Goal: Information Seeking & Learning: Understand process/instructions

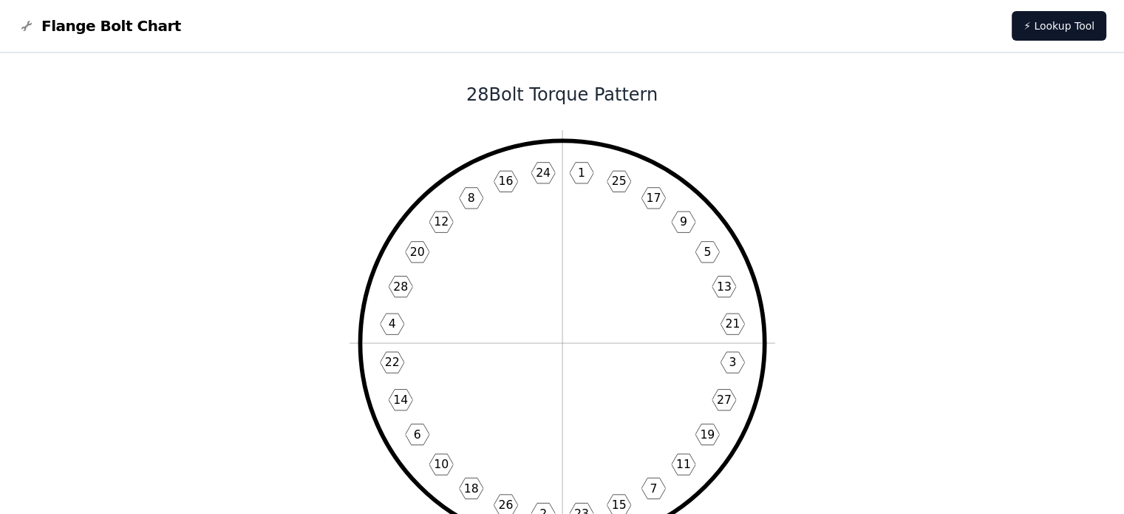
click at [543, 169] on text "24" at bounding box center [543, 173] width 15 height 14
drag, startPoint x: 495, startPoint y: 103, endPoint x: 580, endPoint y: 103, distance: 85.7
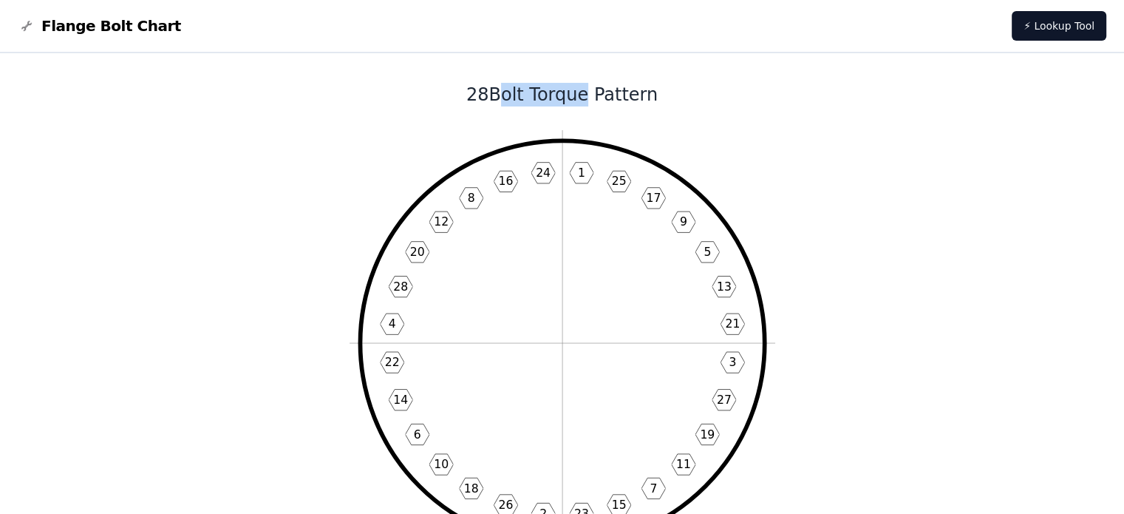
click at [580, 103] on h1 "28 Bolt Torque Pattern" at bounding box center [563, 95] width 794 height 24
drag, startPoint x: 530, startPoint y: 165, endPoint x: 553, endPoint y: 165, distance: 22.9
click at [548, 165] on icon "1 25 17 9 5 13 21 3 27 19 11 7 15 23 2 26 18 10 6 14 22 4 28 20 12 8 16 24" at bounding box center [563, 343] width 426 height 426
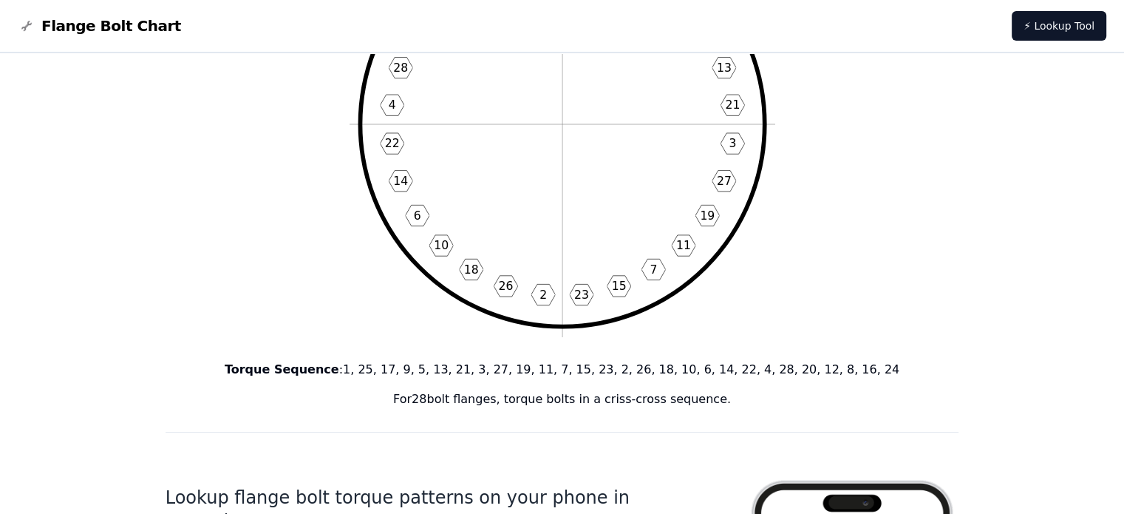
scroll to position [222, 0]
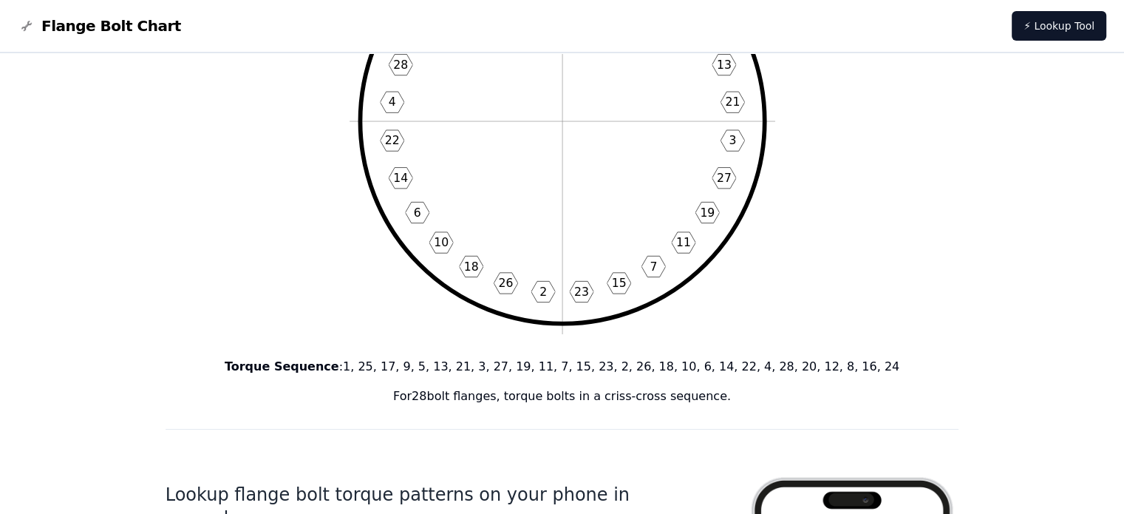
click at [387, 367] on p "Torque Sequence : 1, 25, 17, 9, 5, 13, 21, 3, 27, 19, 11, 7, 15, 23, 2, 26, 18,…" at bounding box center [563, 367] width 794 height 18
click at [399, 365] on p "Torque Sequence : 1, 25, 17, 9, 5, 13, 21, 3, 27, 19, 11, 7, 15, 23, 2, 26, 18,…" at bounding box center [563, 367] width 794 height 18
click at [639, 233] on icon "1 25 17 9 5 13 21 3 27 19 11 7 15 23 2 26 18 10 6 14 22 4 28 20 12 8 16 24" at bounding box center [563, 121] width 426 height 426
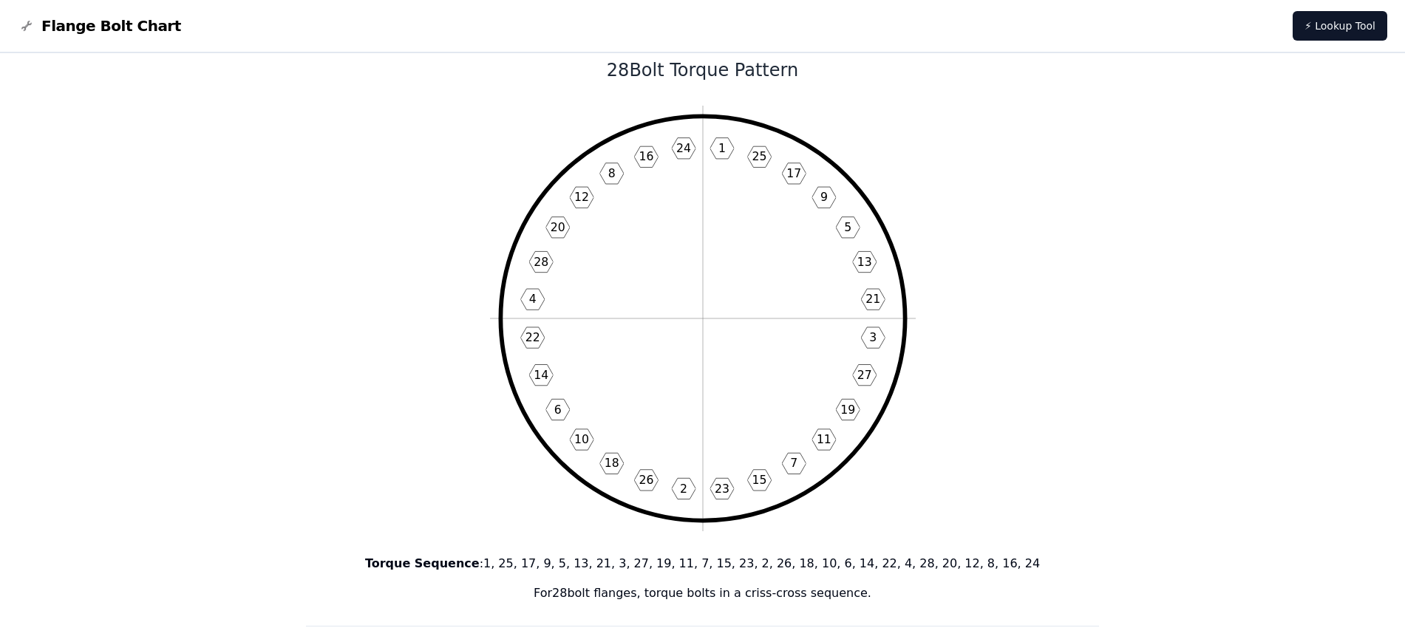
scroll to position [0, 0]
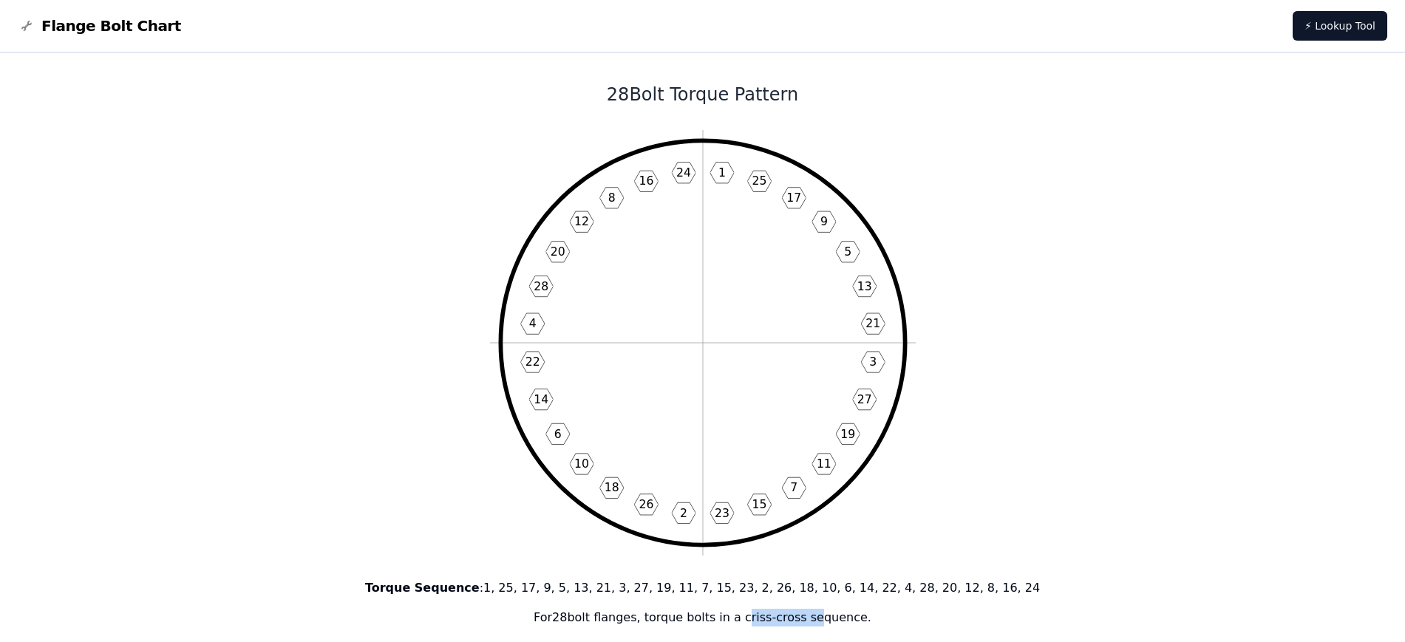
drag, startPoint x: 744, startPoint y: 622, endPoint x: 797, endPoint y: 619, distance: 53.3
click at [804, 513] on p "For 28 bolt flanges, torque bolts in a criss-cross sequence." at bounding box center [703, 618] width 794 height 18
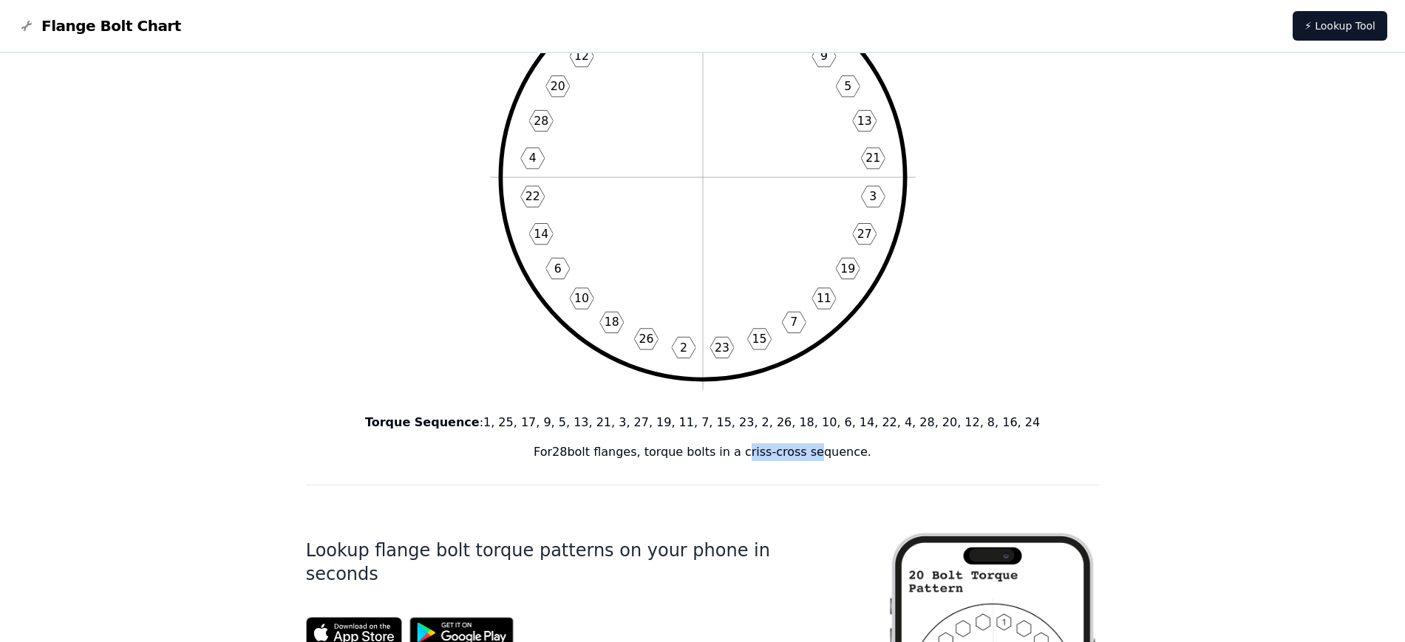
scroll to position [185, 0]
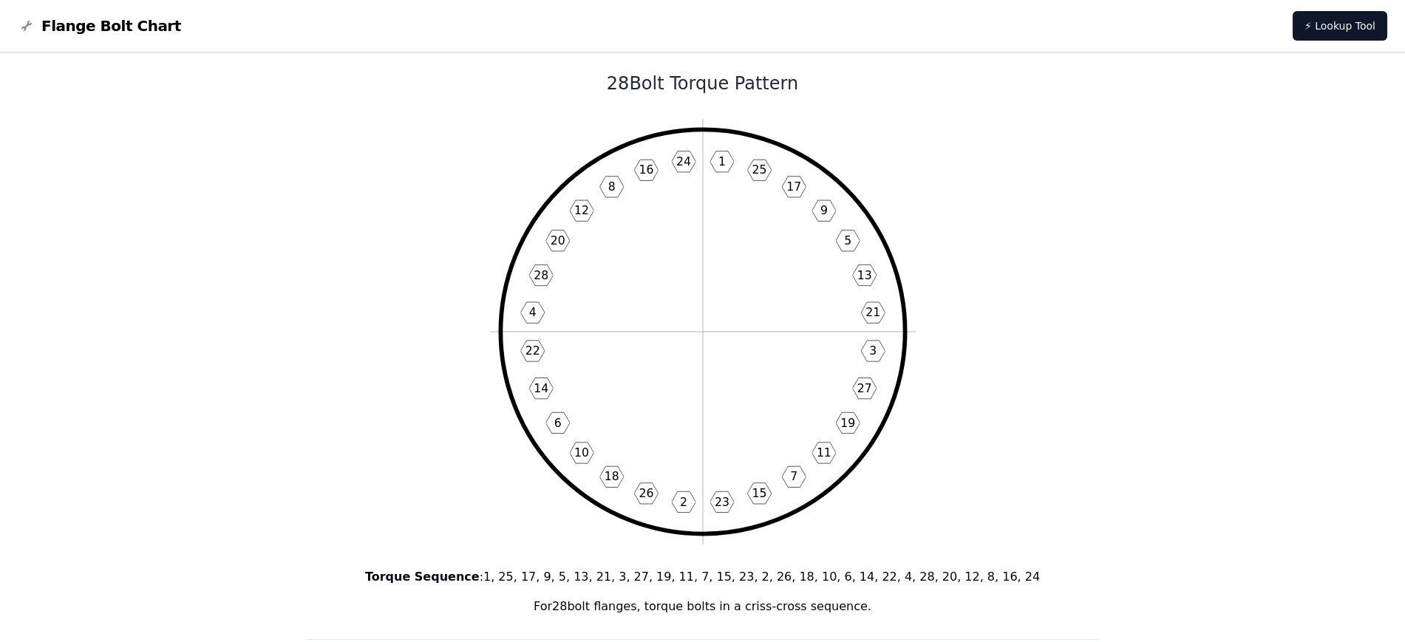
scroll to position [0, 0]
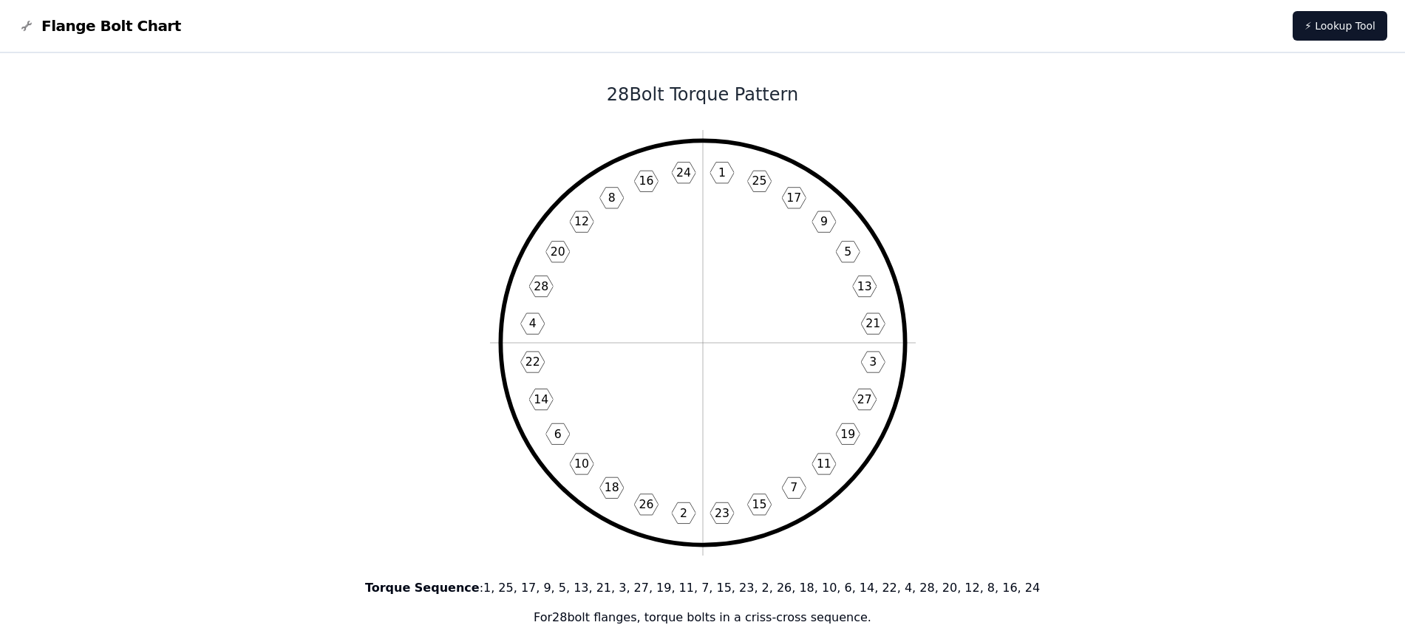
drag, startPoint x: 791, startPoint y: 89, endPoint x: 670, endPoint y: 103, distance: 122.1
click at [670, 103] on h1 "28 Bolt Torque Pattern" at bounding box center [703, 95] width 794 height 24
click at [690, 98] on h1 "28 Bolt Torque Pattern" at bounding box center [703, 95] width 794 height 24
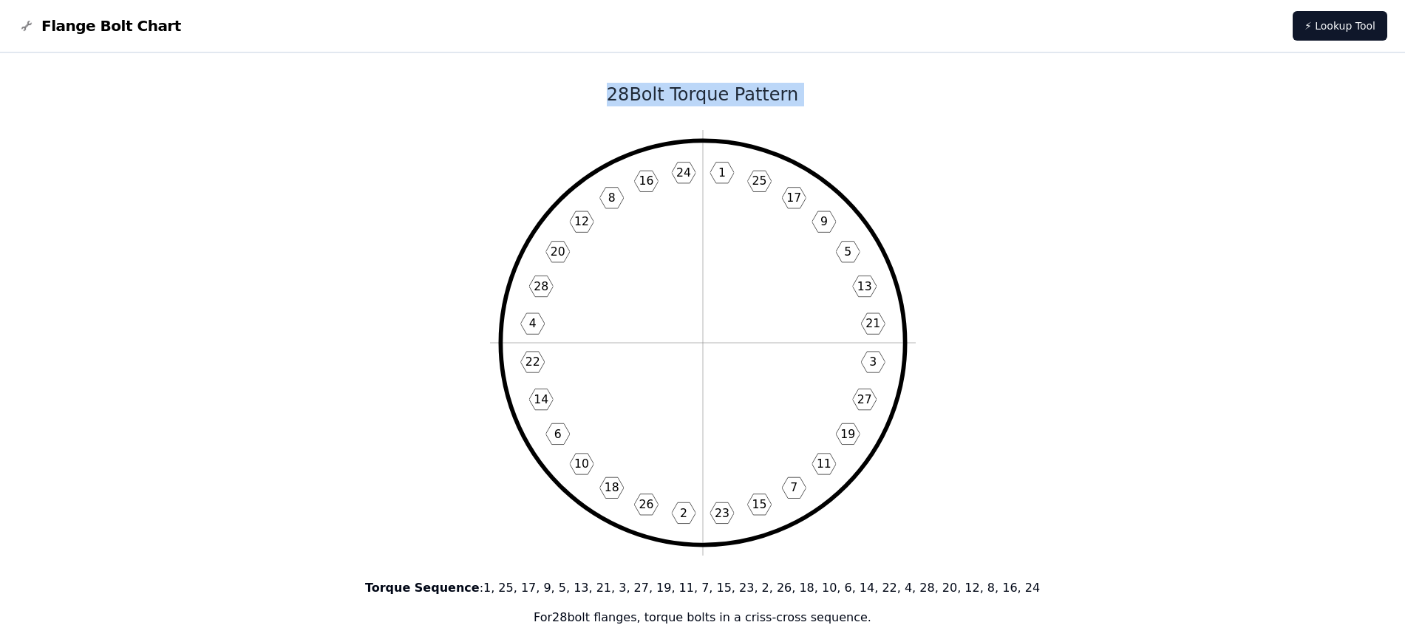
click at [690, 98] on h1 "28 Bolt Torque Pattern" at bounding box center [703, 95] width 794 height 24
drag, startPoint x: 690, startPoint y: 98, endPoint x: 953, endPoint y: -112, distance: 336.6
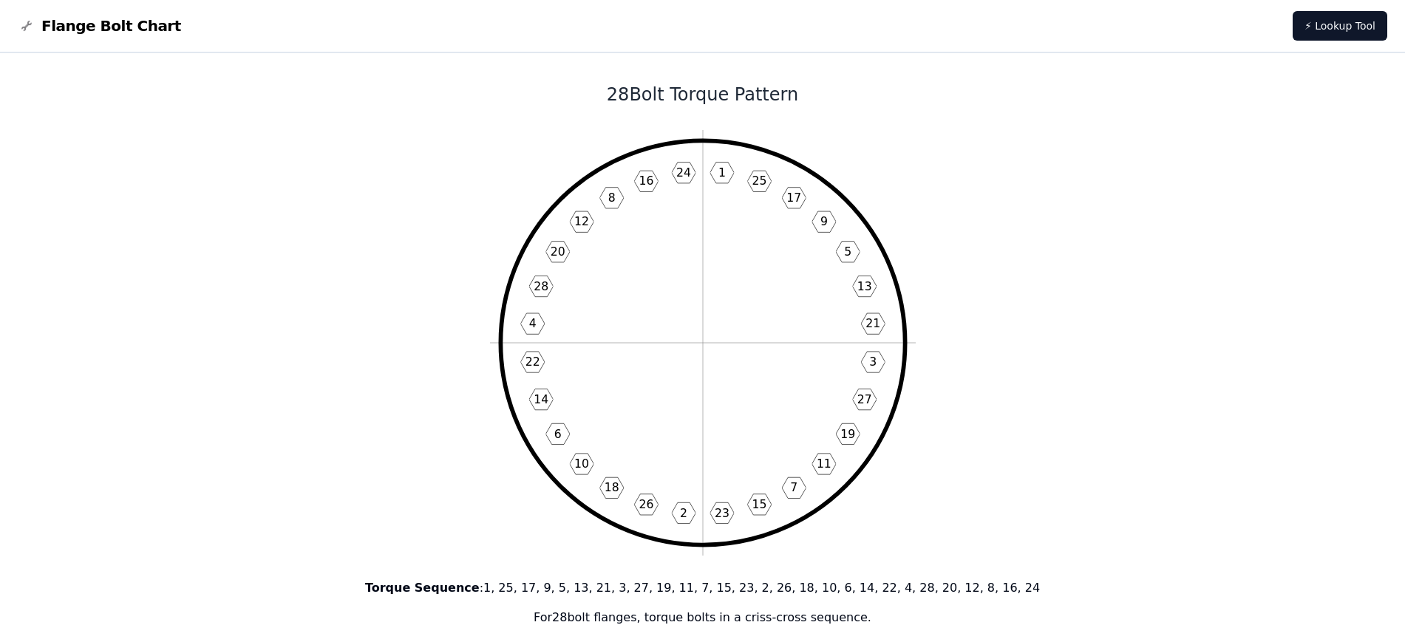
drag, startPoint x: 502, startPoint y: 322, endPoint x: 501, endPoint y: 344, distance: 22.2
click at [501, 328] on circle at bounding box center [702, 342] width 404 height 404
drag, startPoint x: 501, startPoint y: 353, endPoint x: 676, endPoint y: 387, distance: 177.6
click at [672, 393] on icon "1 25 17 9 5 13 21 3 27 19 11 7 15 23 2 26 18 10 6 14 22 4 28 20 12 8 16 24" at bounding box center [703, 343] width 426 height 426
click at [679, 370] on icon "1 25 17 9 5 13 21 3 27 19 11 7 15 23 2 26 18 10 6 14 22 4 28 20 12 8 16 24" at bounding box center [703, 343] width 426 height 426
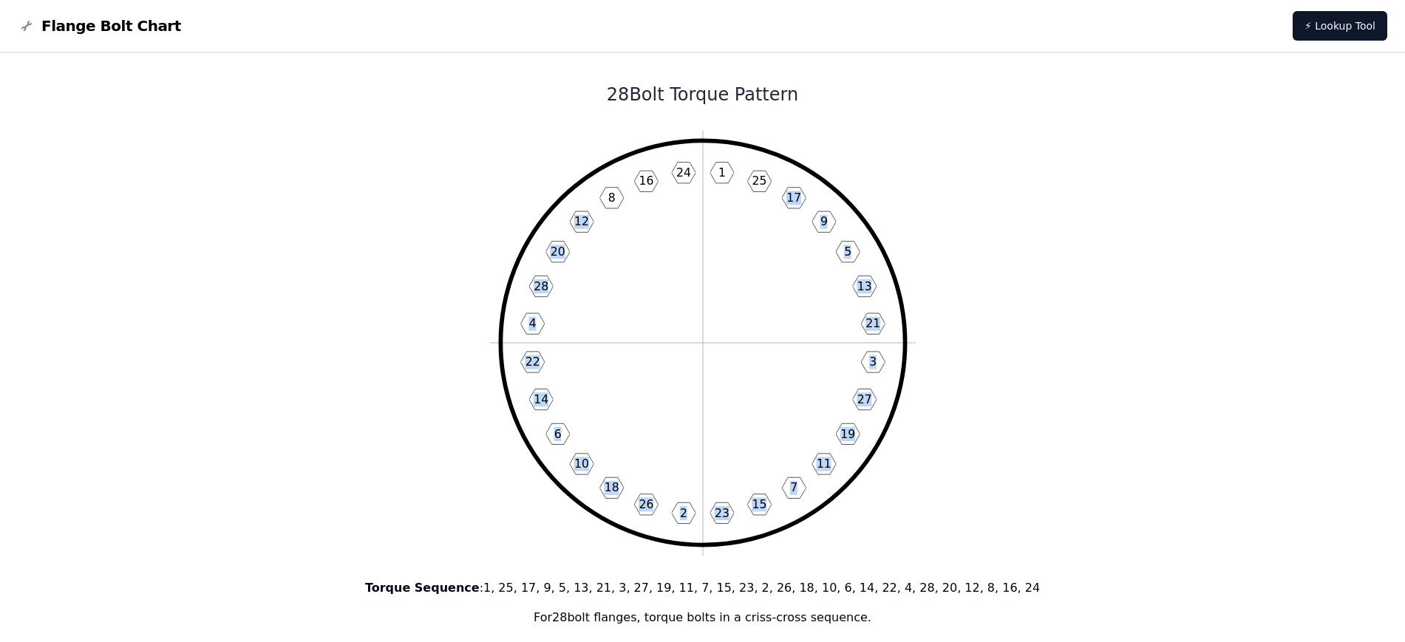
drag, startPoint x: 673, startPoint y: 268, endPoint x: 782, endPoint y: 243, distance: 112.2
click at [782, 243] on icon "1 25 17 9 5 13 21 3 27 19 11 7 15 23 2 26 18 10 6 14 22 4 28 20 12 8 16 24" at bounding box center [703, 343] width 426 height 426
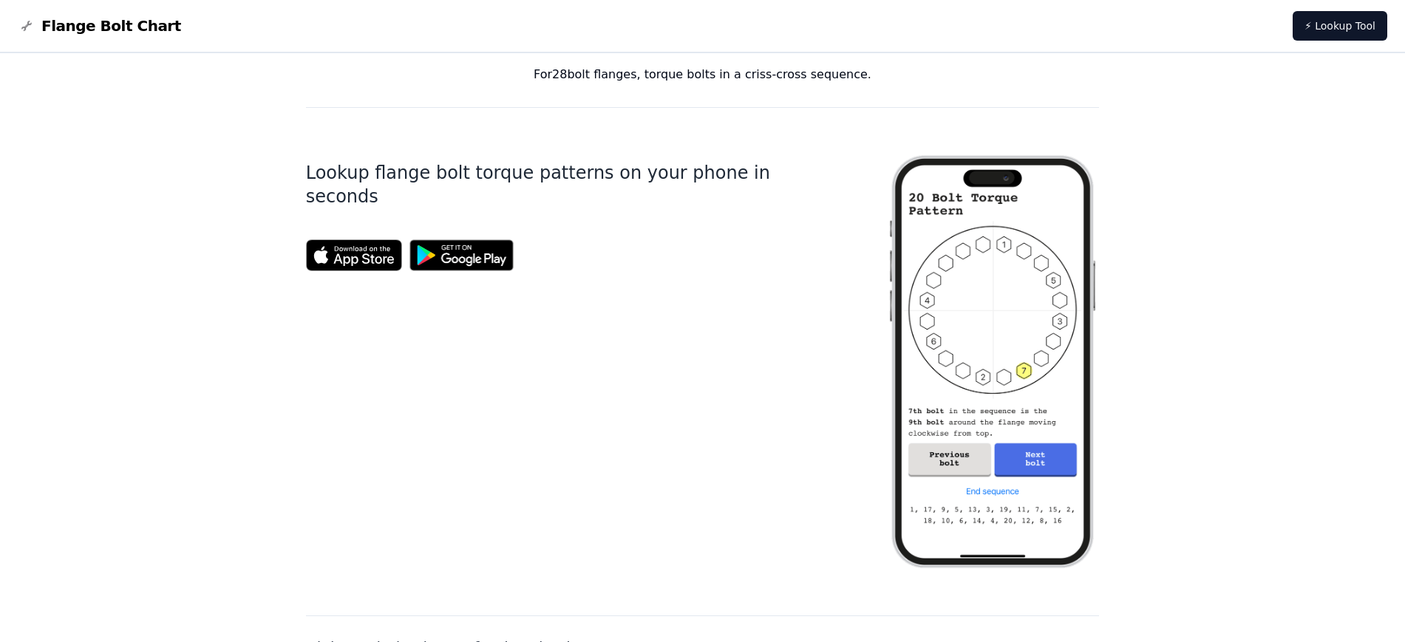
scroll to position [554, 0]
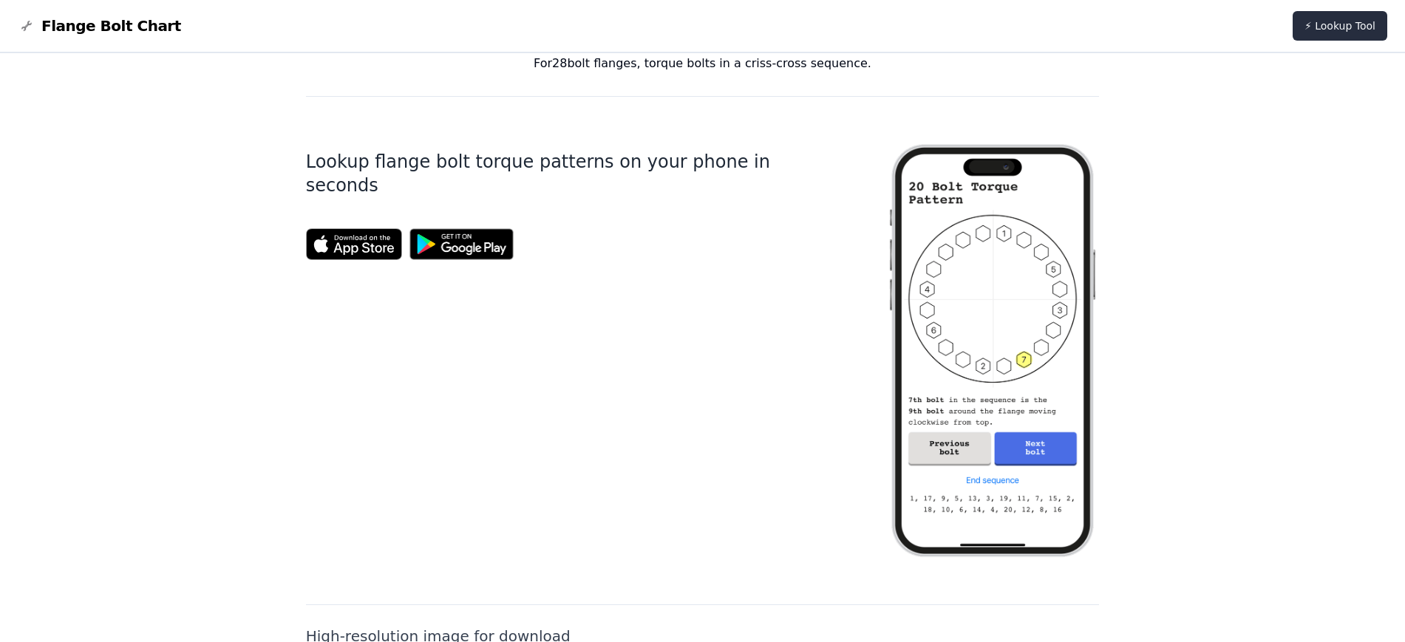
click at [1124, 30] on link "⚡ Lookup Tool" at bounding box center [1340, 26] width 95 height 30
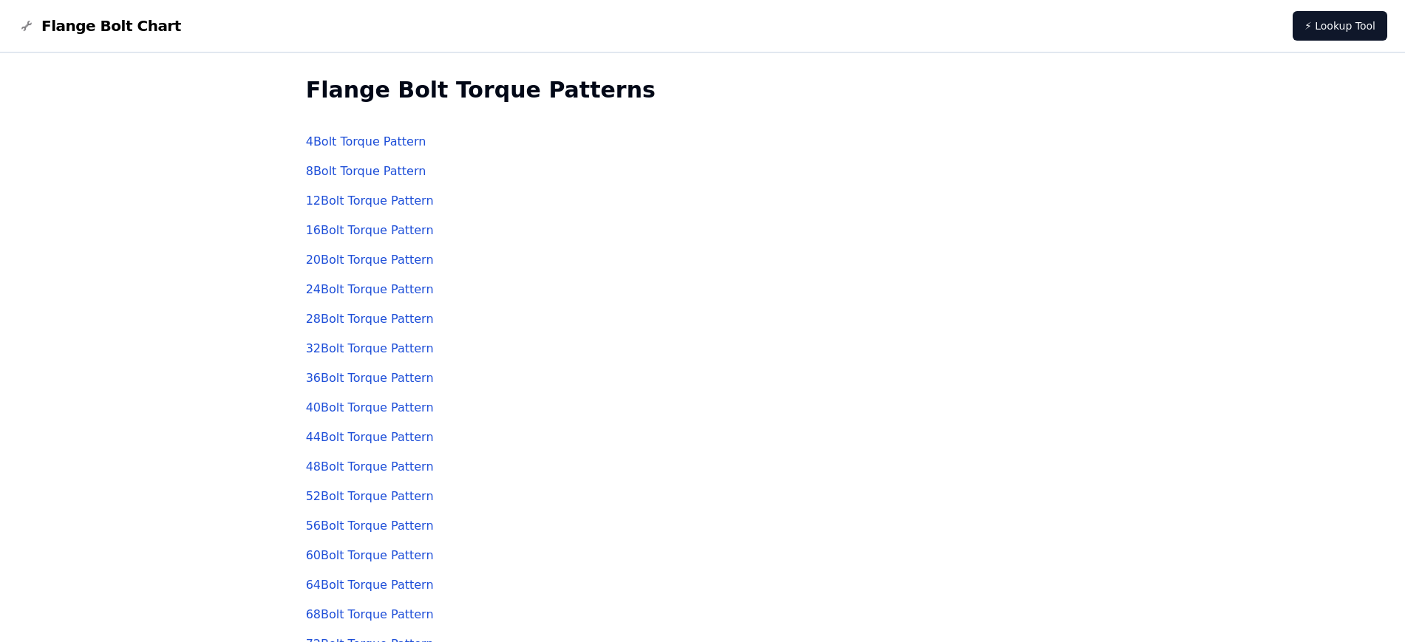
click at [342, 324] on link "28 Bolt Torque Pattern" at bounding box center [370, 319] width 128 height 14
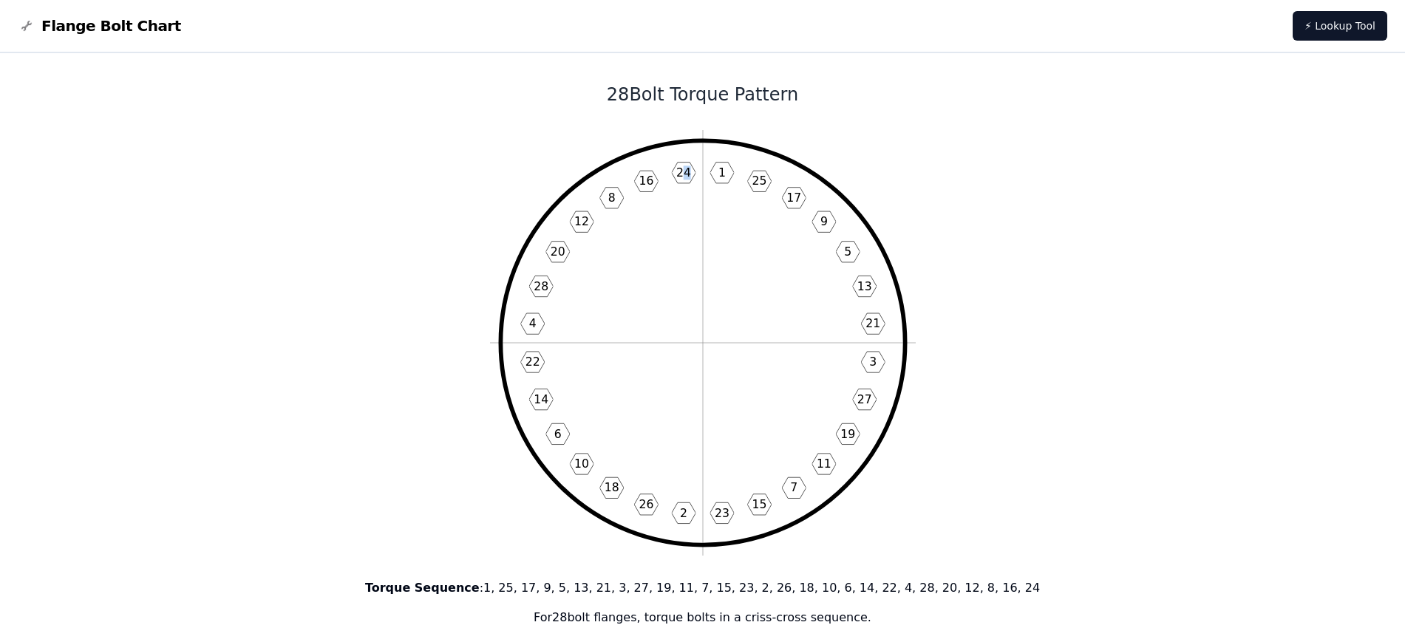
click at [690, 171] on text "24" at bounding box center [683, 173] width 15 height 14
click at [687, 171] on text "24" at bounding box center [683, 173] width 15 height 14
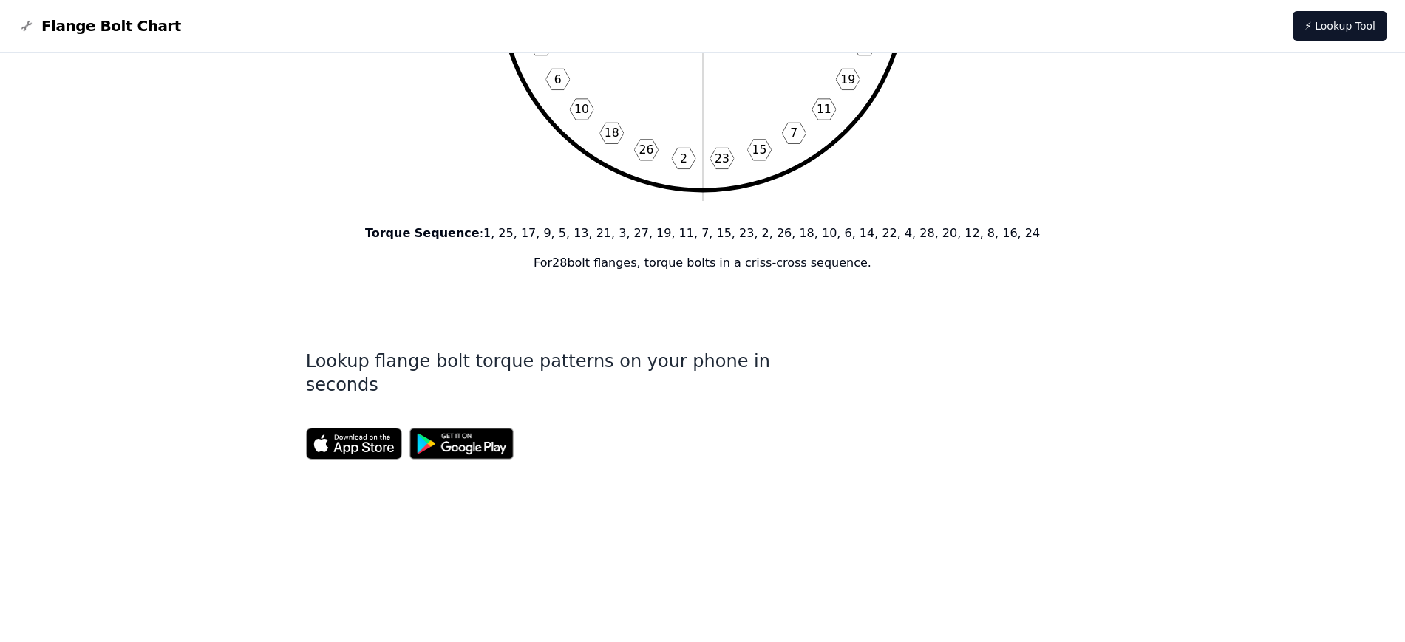
scroll to position [277, 0]
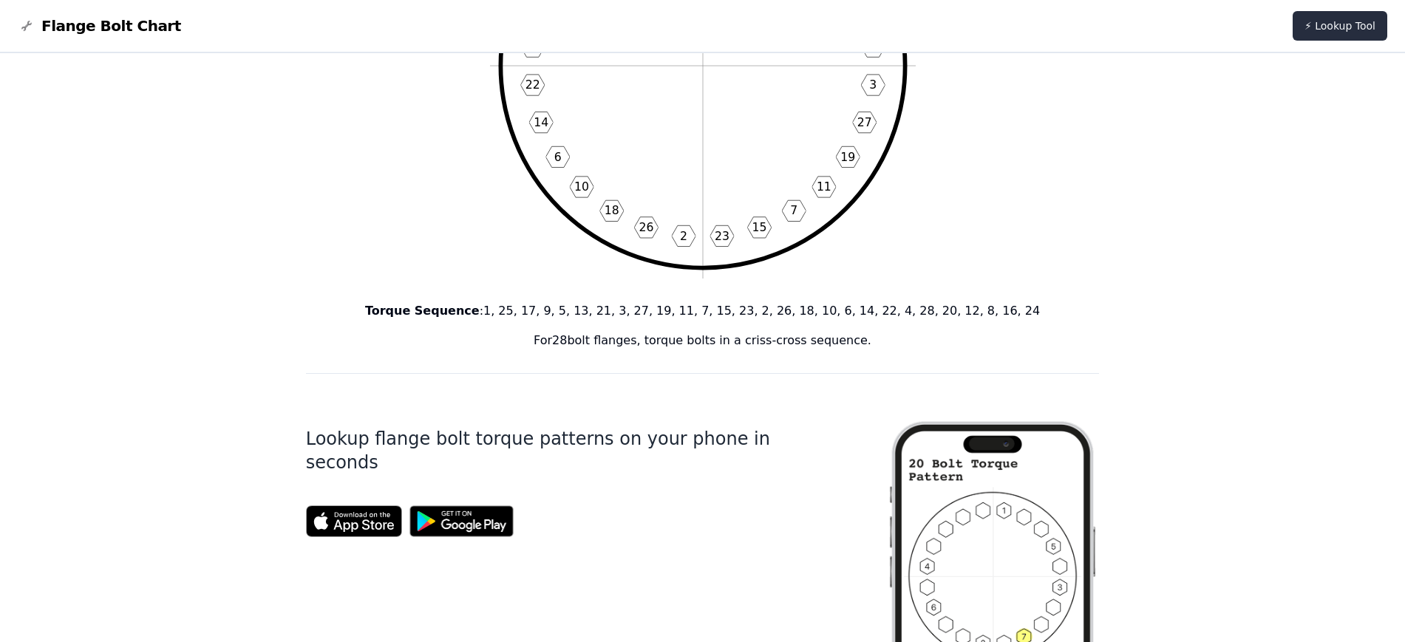
click at [1332, 28] on link "⚡ Lookup Tool" at bounding box center [1340, 26] width 95 height 30
